Goal: Task Accomplishment & Management: Manage account settings

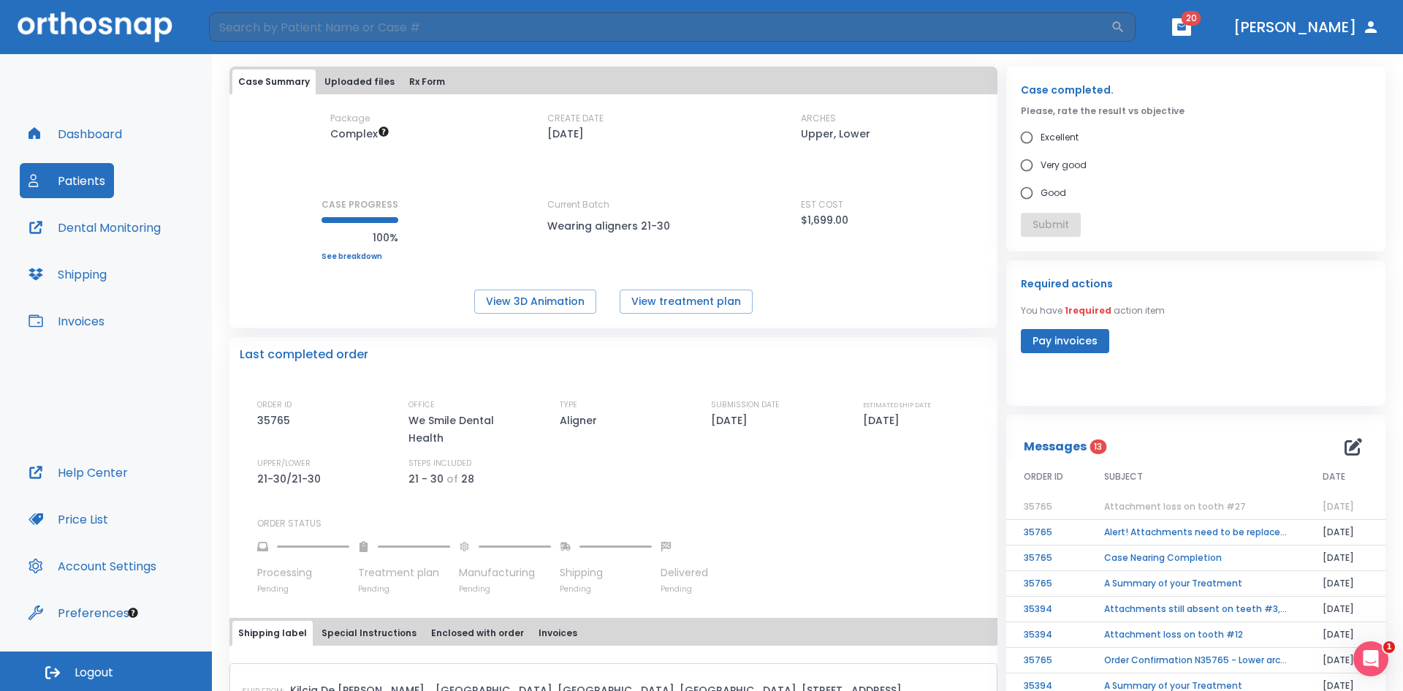
scroll to position [30, 0]
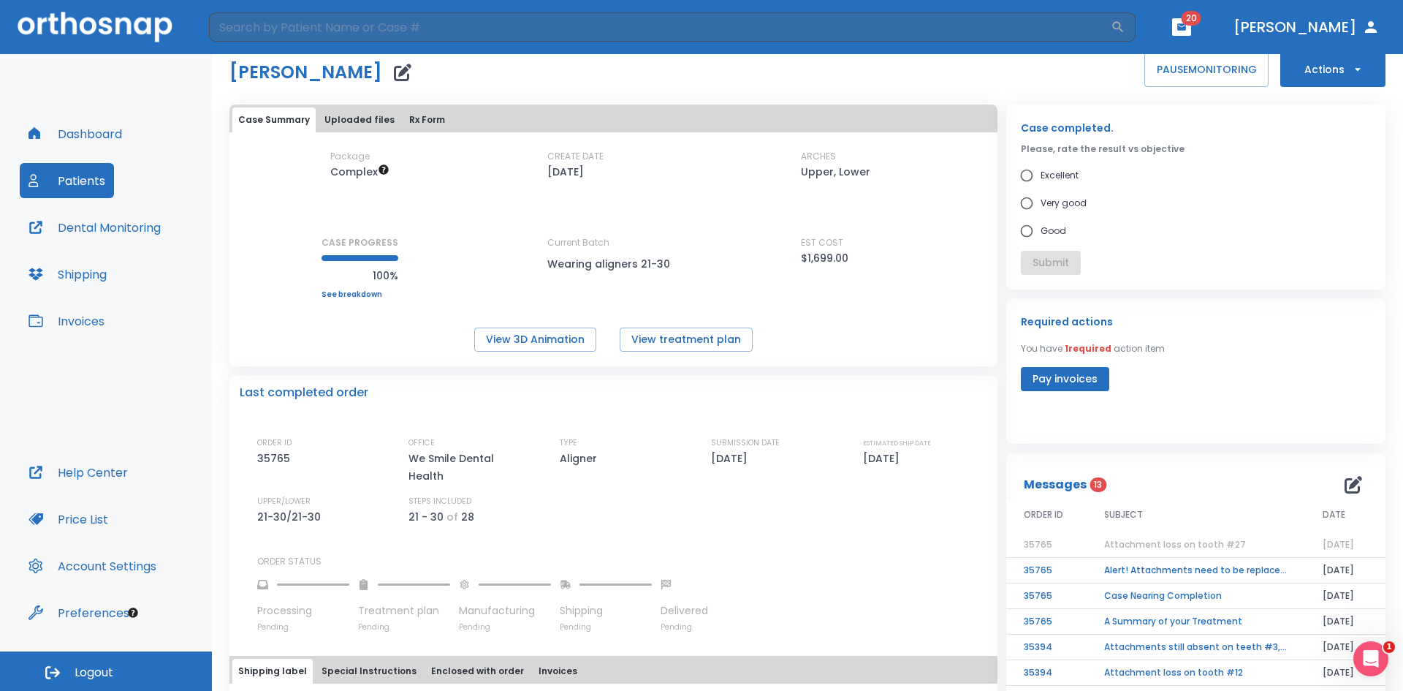
click at [82, 179] on button "Patients" at bounding box center [67, 180] width 94 height 35
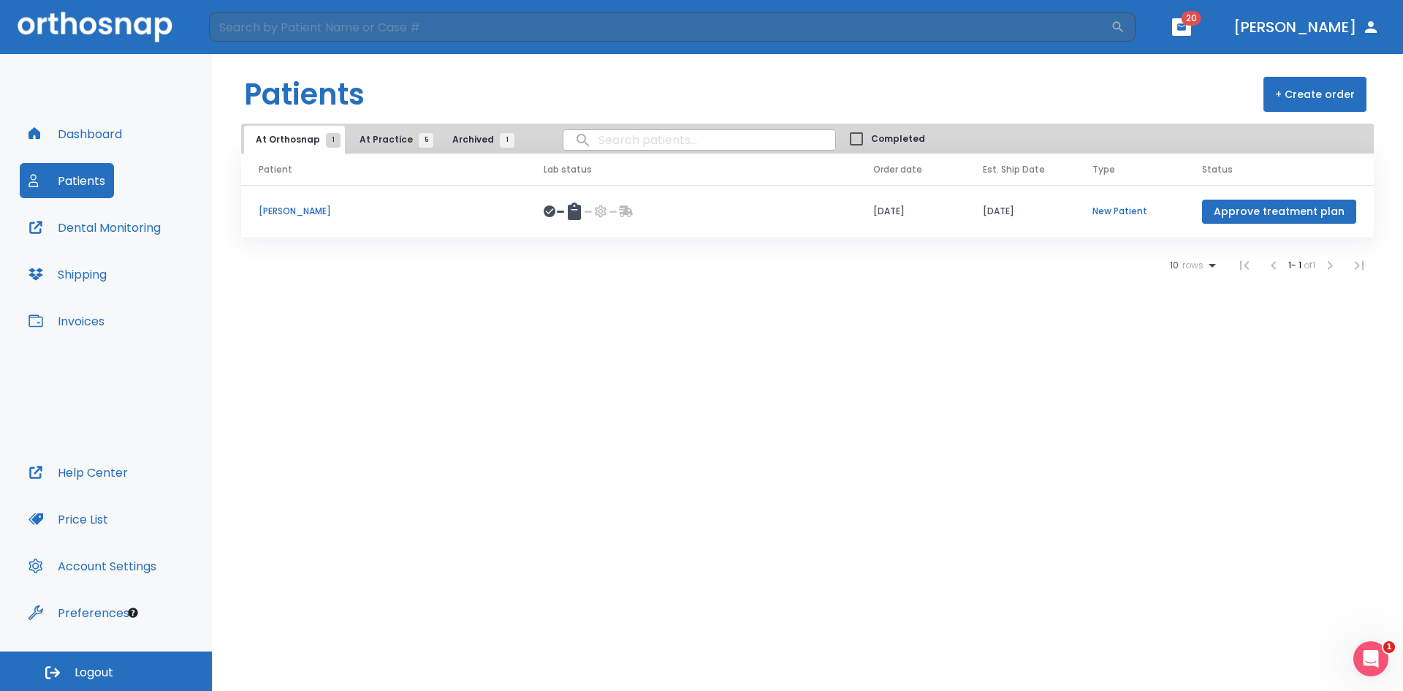
click at [292, 211] on p "[PERSON_NAME]" at bounding box center [384, 211] width 250 height 13
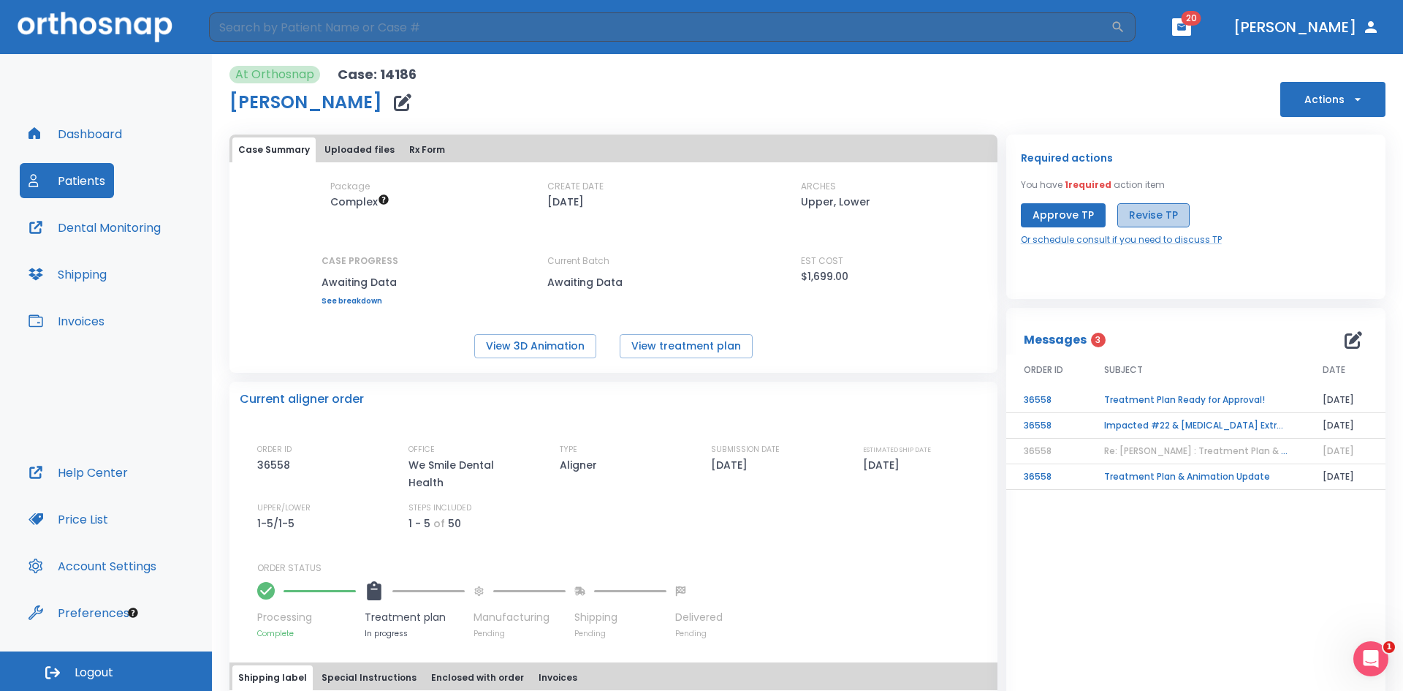
click at [1152, 216] on button "Revise TP" at bounding box center [1153, 215] width 72 height 24
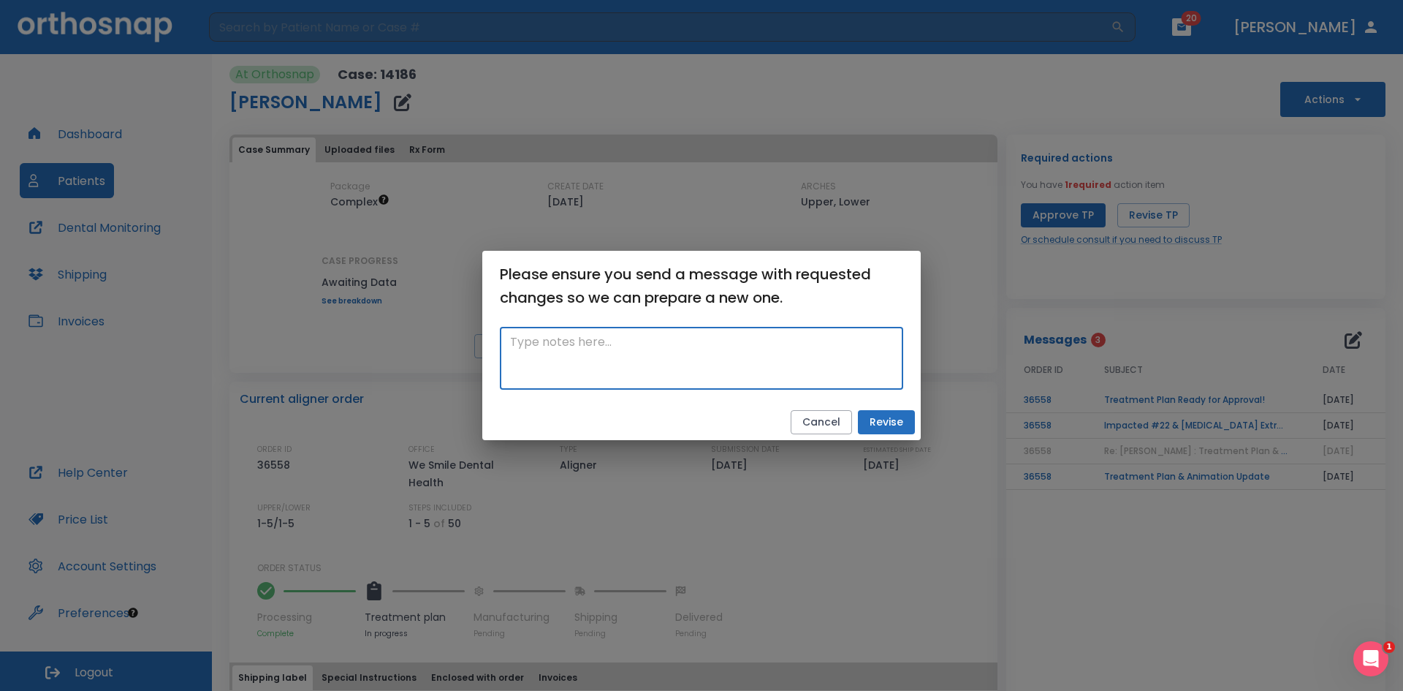
click at [695, 360] on textarea at bounding box center [701, 358] width 383 height 50
click at [833, 428] on button "Cancel" at bounding box center [821, 422] width 61 height 24
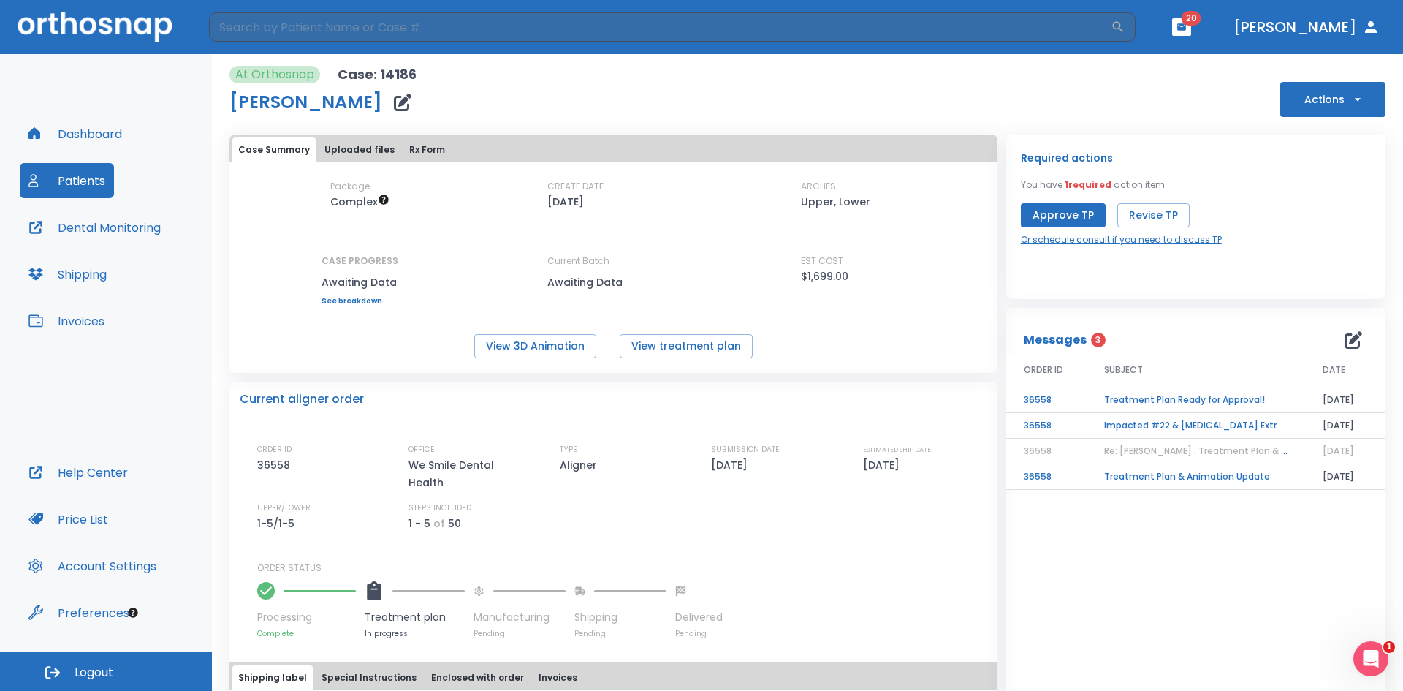
click at [1053, 240] on link "Or schedule consult if you need to discuss TP" at bounding box center [1121, 239] width 201 height 13
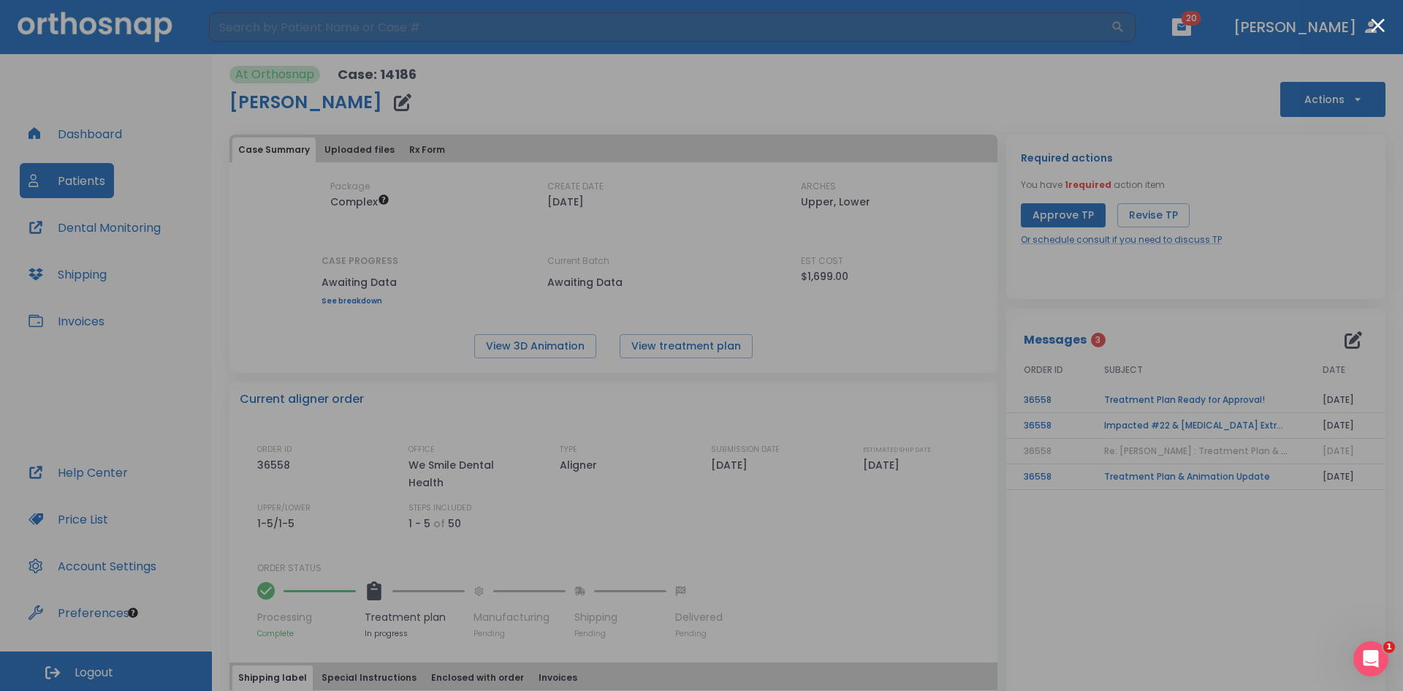
click at [1154, 250] on div at bounding box center [701, 345] width 1403 height 691
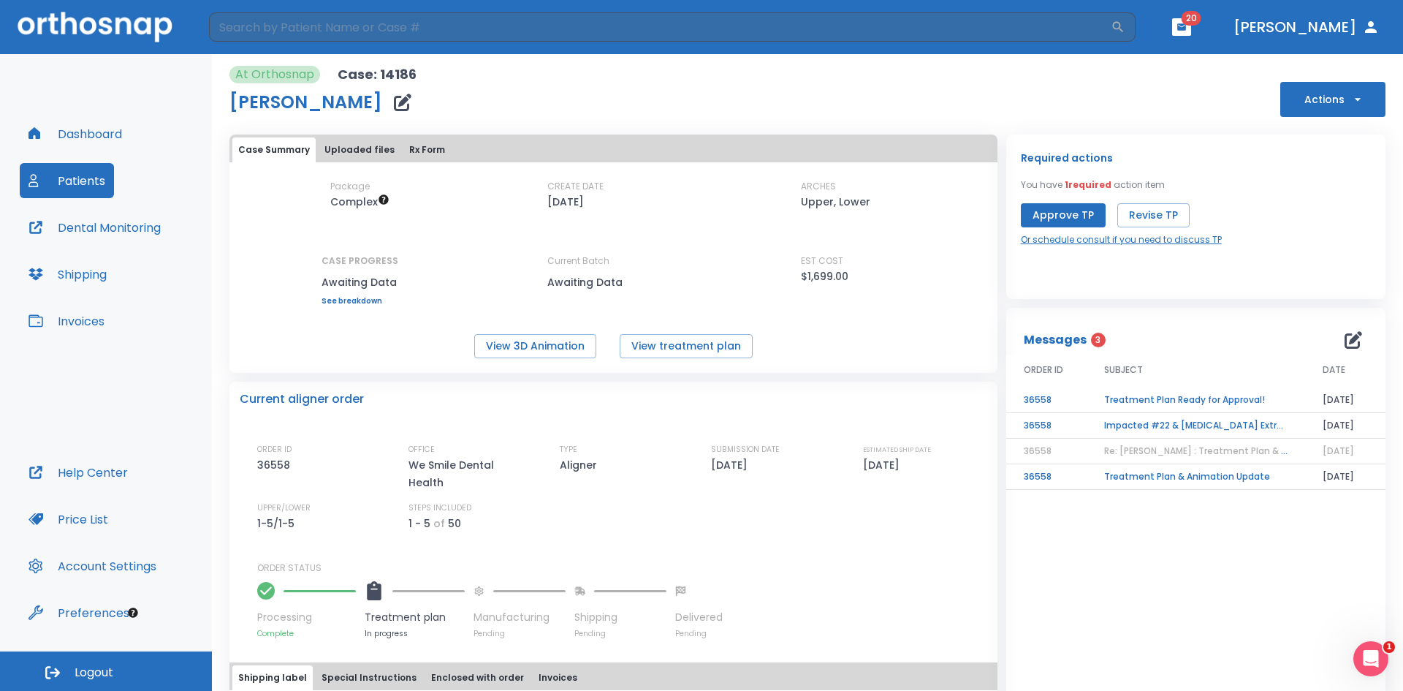
click at [1147, 239] on link "Or schedule consult if you need to discuss TP" at bounding box center [1121, 239] width 201 height 13
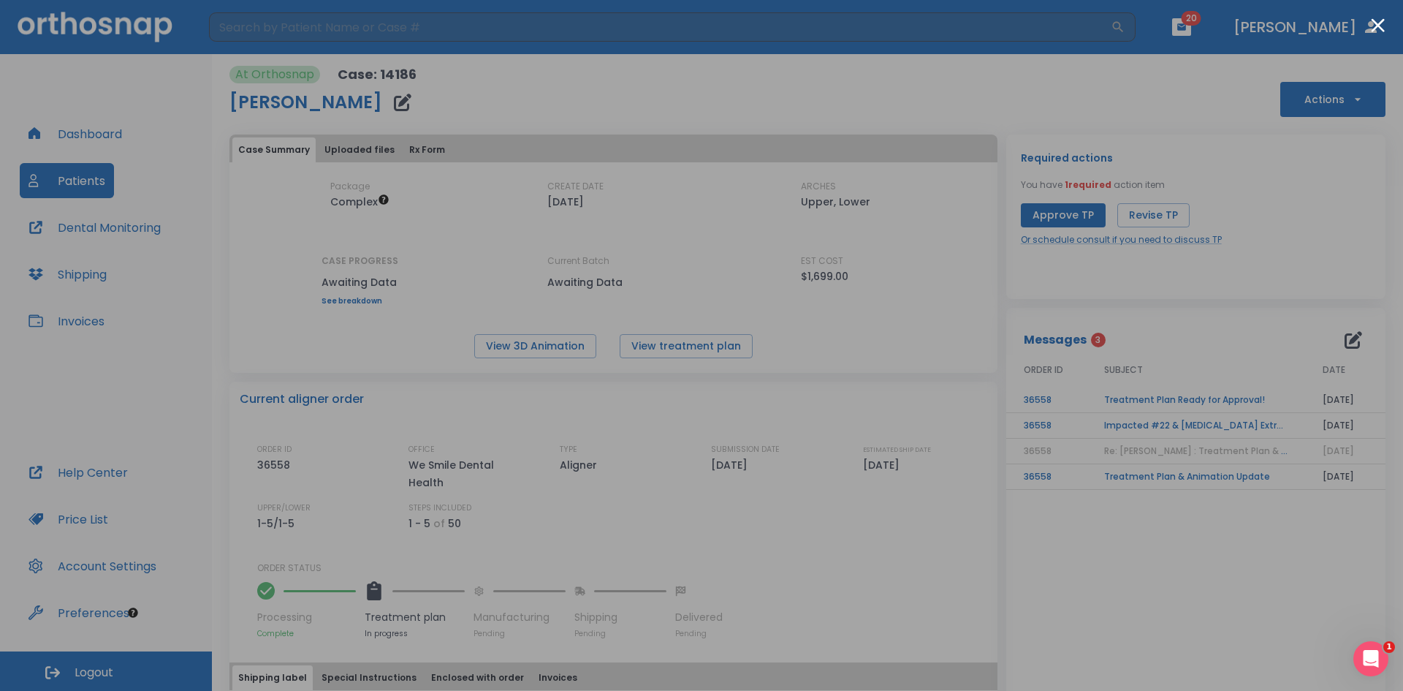
click at [956, 87] on div at bounding box center [701, 345] width 1403 height 691
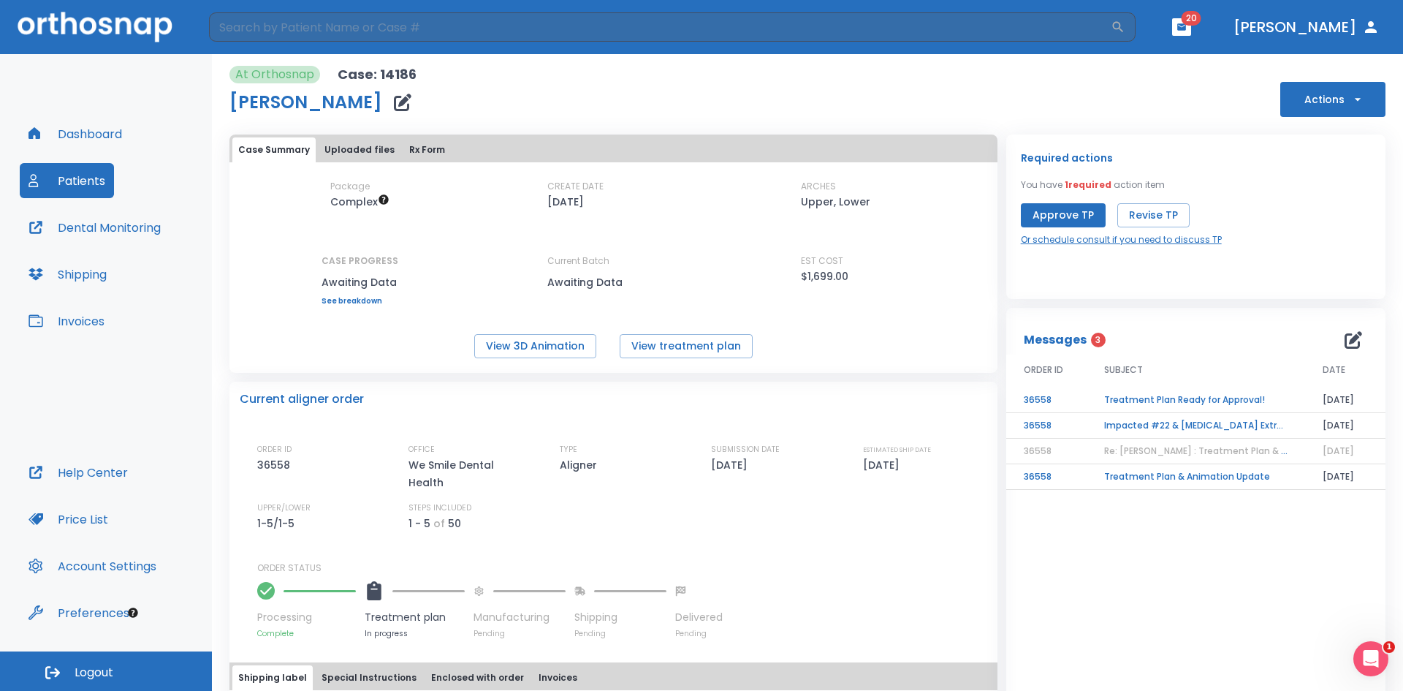
click at [1103, 240] on link "Or schedule consult if you need to discuss TP" at bounding box center [1121, 239] width 201 height 13
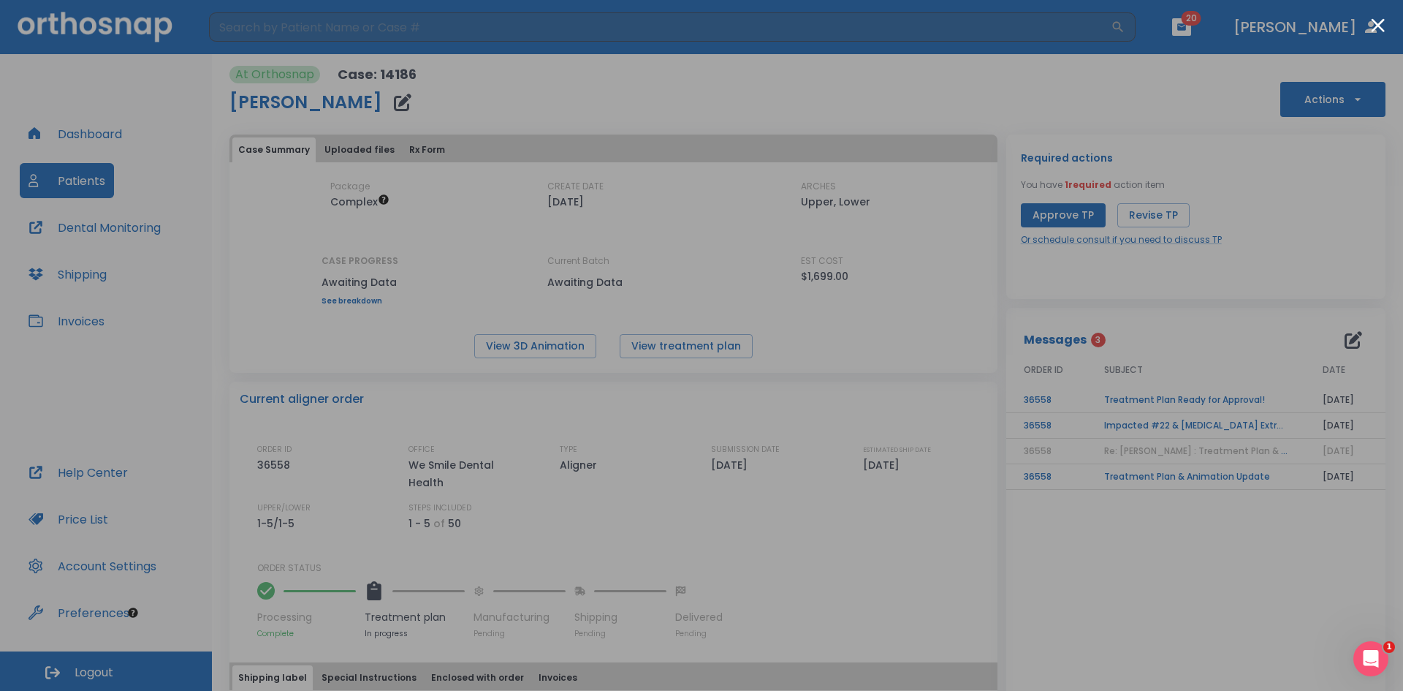
click at [239, 465] on div at bounding box center [701, 345] width 1403 height 691
